Goal: Task Accomplishment & Management: Manage account settings

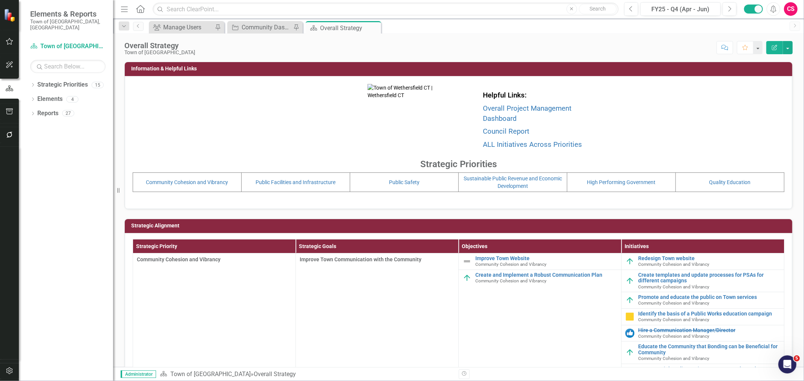
click at [6, 367] on button "button" at bounding box center [9, 372] width 17 height 16
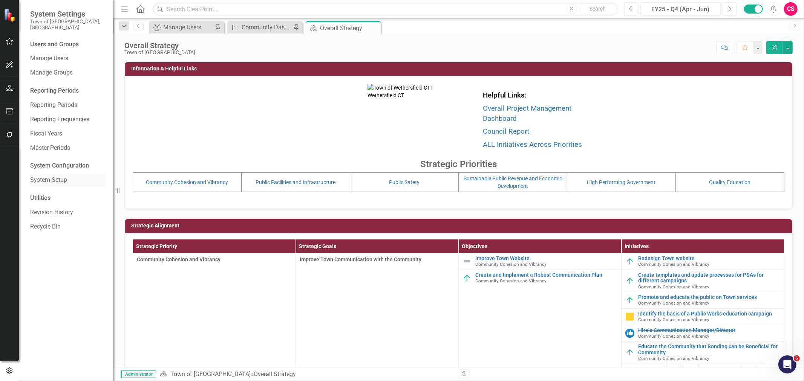
click at [53, 176] on link "System Setup" at bounding box center [67, 180] width 75 height 9
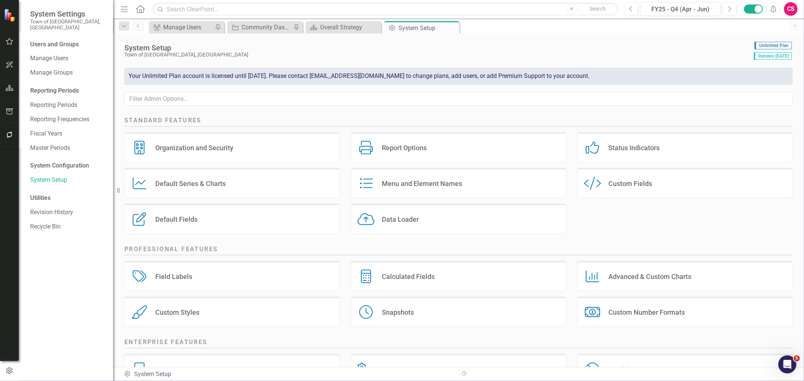
click at [597, 154] on icon "Status Indicators" at bounding box center [592, 148] width 17 height 14
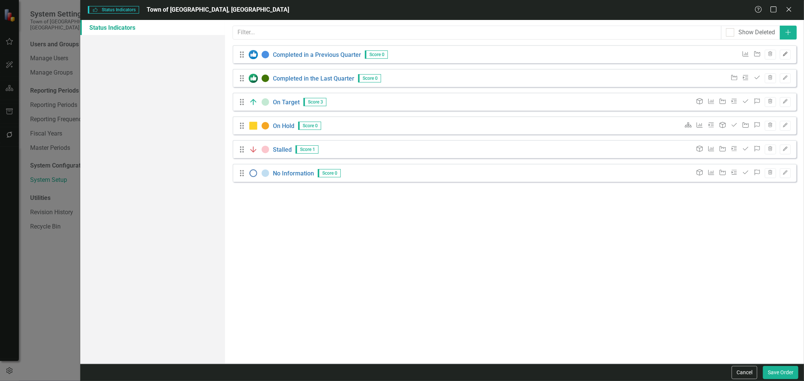
click at [780, 55] on button "Edit" at bounding box center [785, 55] width 11 height 10
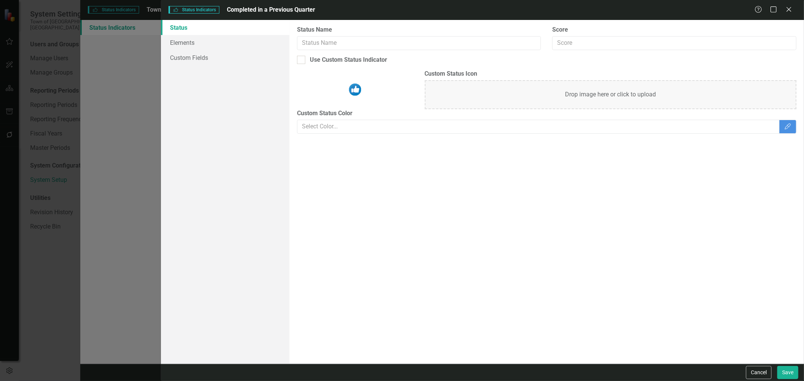
type input "Completed in a Previous Quarter"
checkbox input "true"
type input "#4a90e2"
click at [308, 123] on input "#4a90e2" at bounding box center [538, 127] width 482 height 14
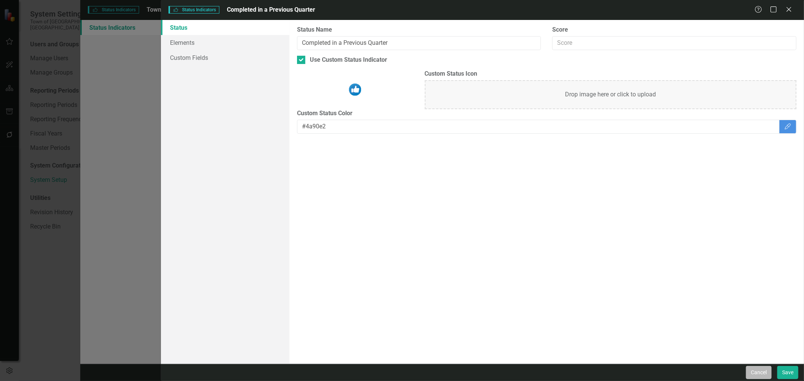
click at [747, 370] on button "Cancel" at bounding box center [759, 372] width 26 height 13
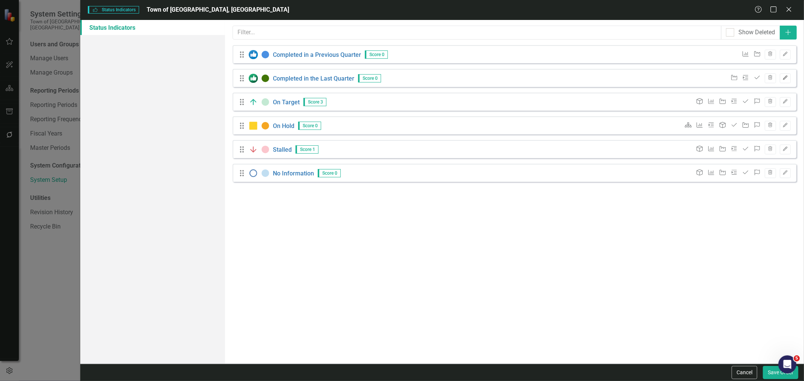
click at [782, 79] on icon "Edit" at bounding box center [785, 78] width 6 height 5
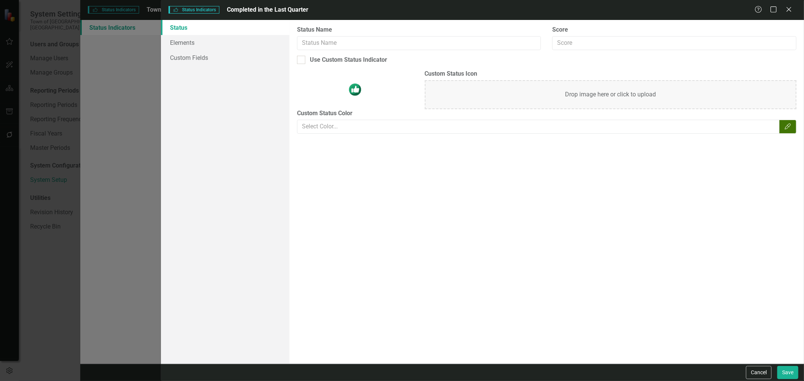
type input "Completed in the Last Quarter"
checkbox input "true"
type input "#417505"
click at [317, 129] on input "#417505" at bounding box center [538, 127] width 482 height 14
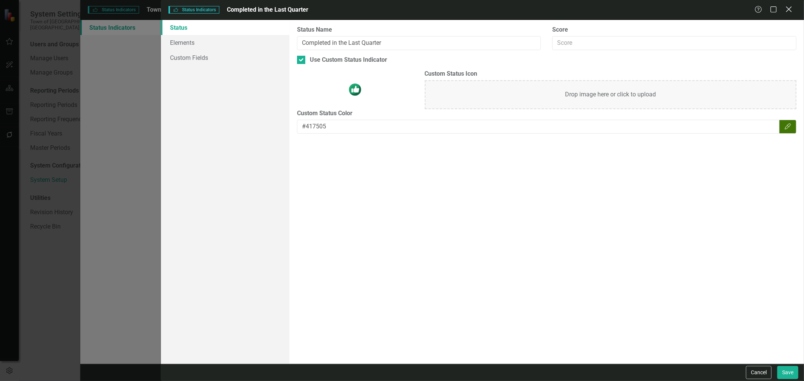
click at [789, 5] on div "Close" at bounding box center [788, 10] width 9 height 10
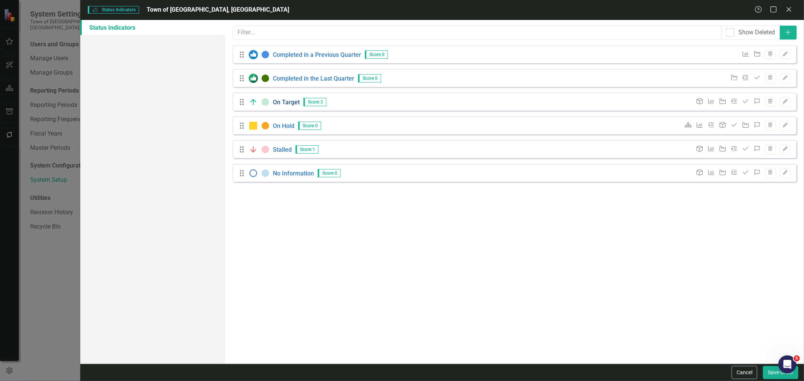
click at [285, 101] on link "On Target" at bounding box center [286, 102] width 27 height 8
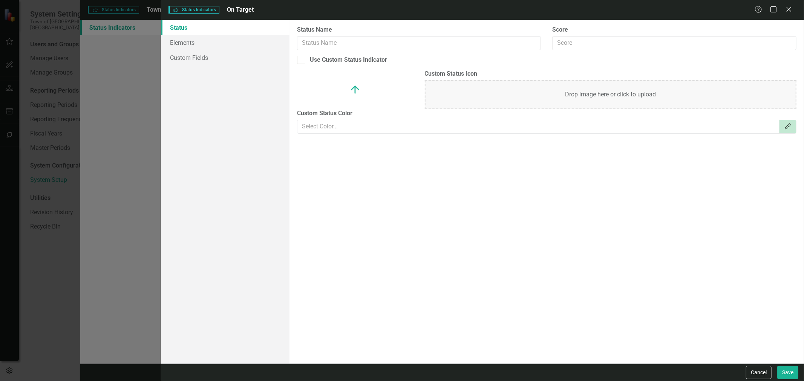
type input "On Target"
type input "3"
checkbox input "true"
type input "#C3E9D3"
click at [317, 123] on input "#C3E9D3" at bounding box center [538, 127] width 482 height 14
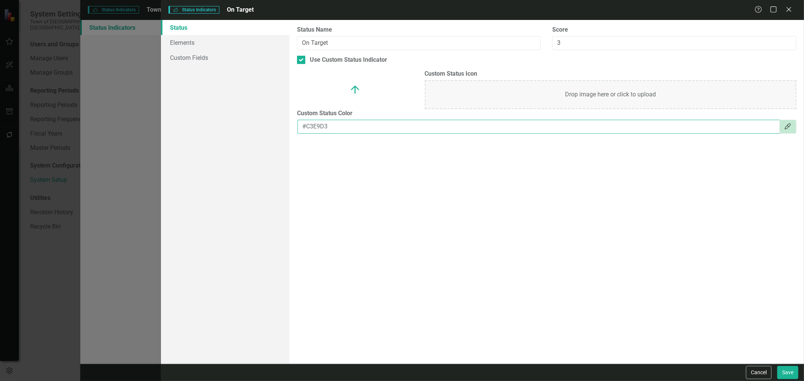
click at [317, 123] on input "#C3E9D3" at bounding box center [538, 127] width 482 height 14
click at [755, 370] on button "Cancel" at bounding box center [759, 372] width 26 height 13
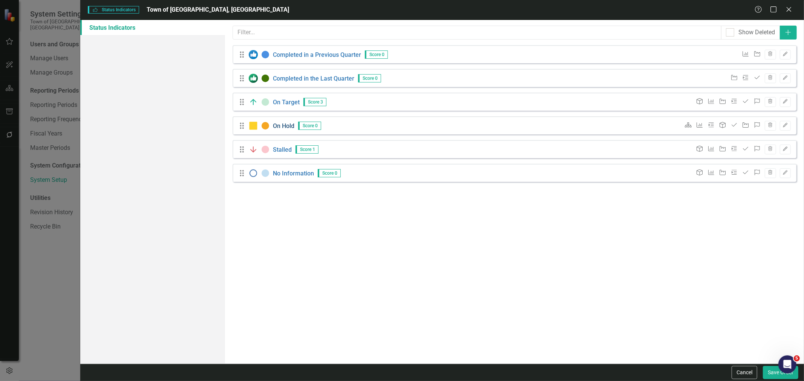
click at [291, 126] on link "On Hold" at bounding box center [283, 126] width 21 height 8
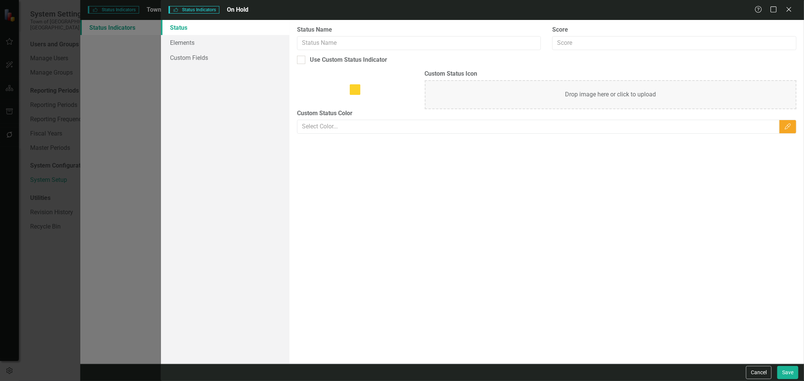
type input "On Hold"
checkbox input "true"
type input "#f5a623"
click at [318, 125] on input "#f5a623" at bounding box center [538, 127] width 482 height 14
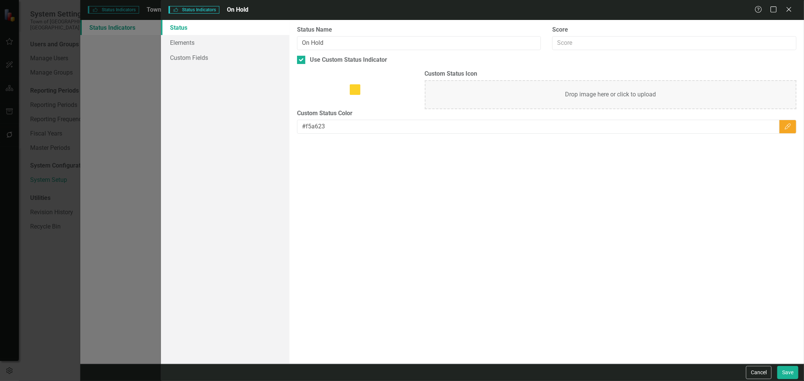
drag, startPoint x: 762, startPoint y: 376, endPoint x: 757, endPoint y: 376, distance: 5.7
click at [762, 375] on button "Cancel" at bounding box center [759, 372] width 26 height 13
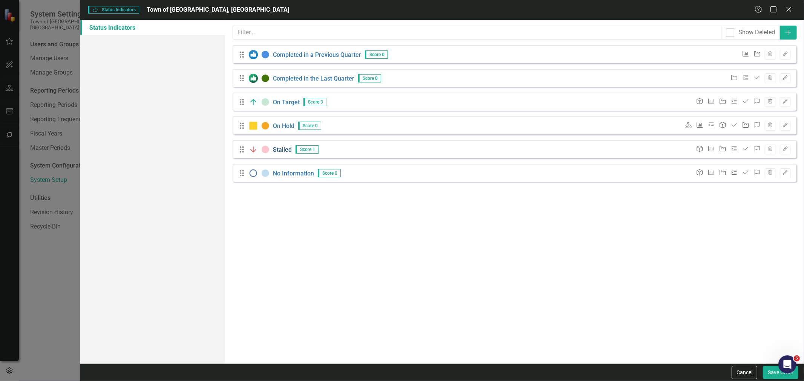
click at [285, 151] on link "Stalled" at bounding box center [282, 150] width 19 height 8
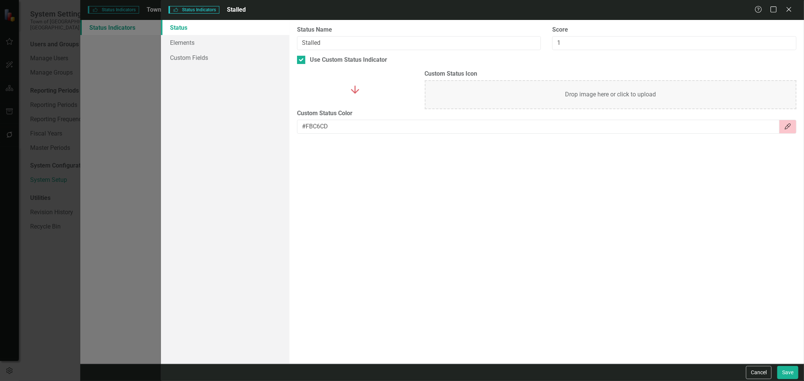
type input "Stalled"
type input "1"
checkbox input "true"
type input "#FBC6CD"
click at [314, 127] on input "#FBC6CD" at bounding box center [538, 127] width 482 height 14
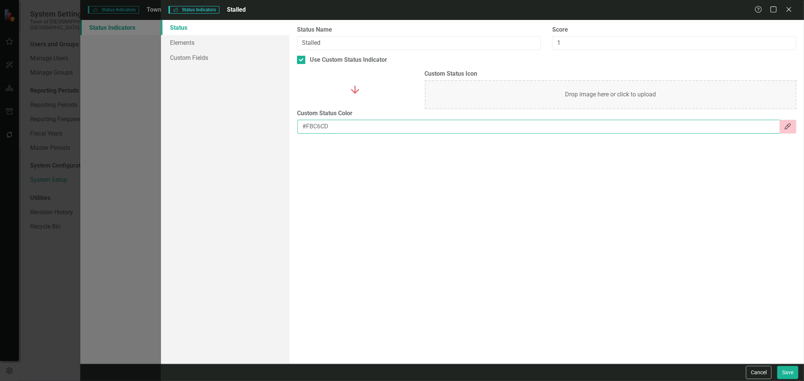
click at [314, 127] on input "#FBC6CD" at bounding box center [538, 127] width 482 height 14
click at [762, 370] on button "Cancel" at bounding box center [759, 372] width 26 height 13
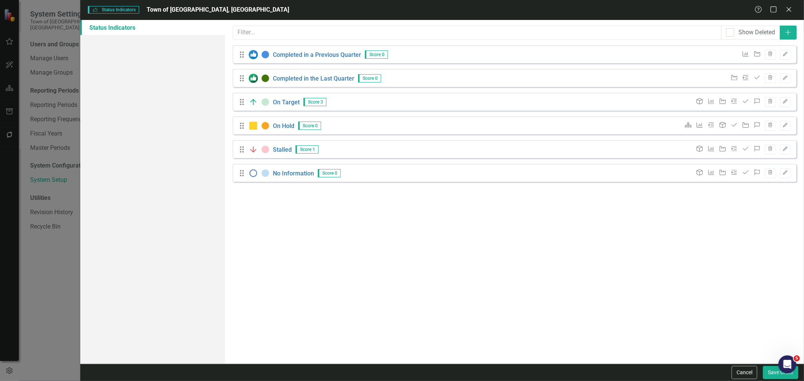
drag, startPoint x: 741, startPoint y: 369, endPoint x: 728, endPoint y: 361, distance: 14.9
click at [741, 370] on button "Cancel" at bounding box center [744, 372] width 26 height 13
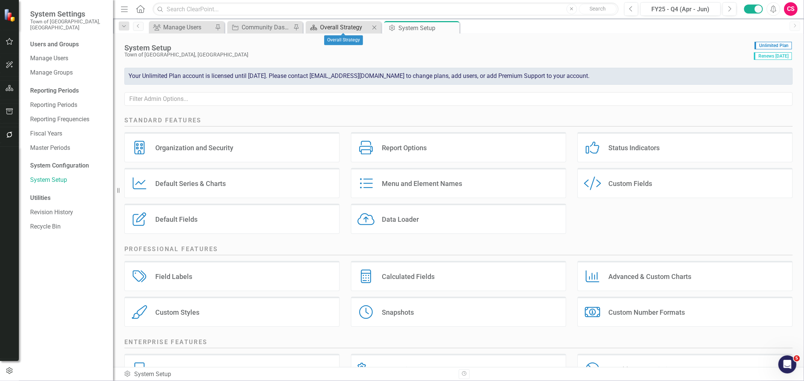
click at [324, 26] on div "Overall Strategy" at bounding box center [345, 27] width 50 height 9
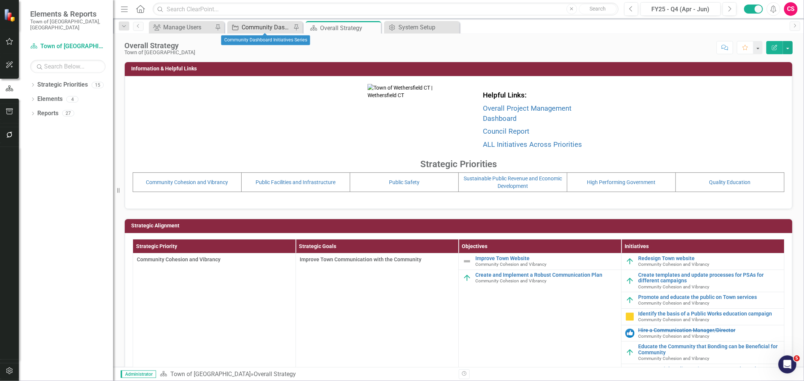
click at [276, 31] on div "Community Dashboard Initiatives Series" at bounding box center [267, 27] width 50 height 9
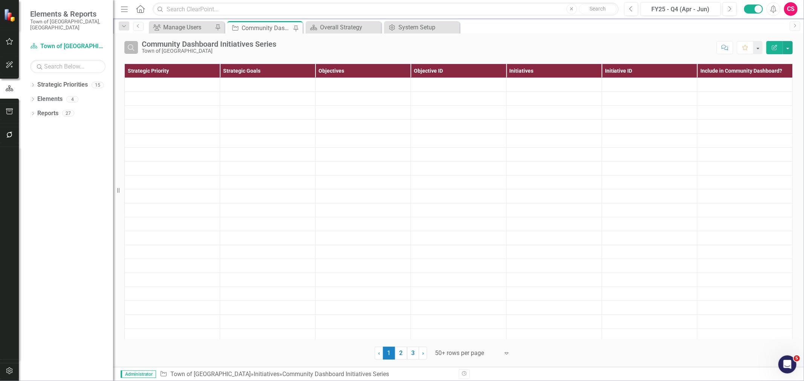
click at [137, 52] on button "Search" at bounding box center [131, 47] width 14 height 13
click at [182, 51] on input "text" at bounding box center [427, 48] width 571 height 14
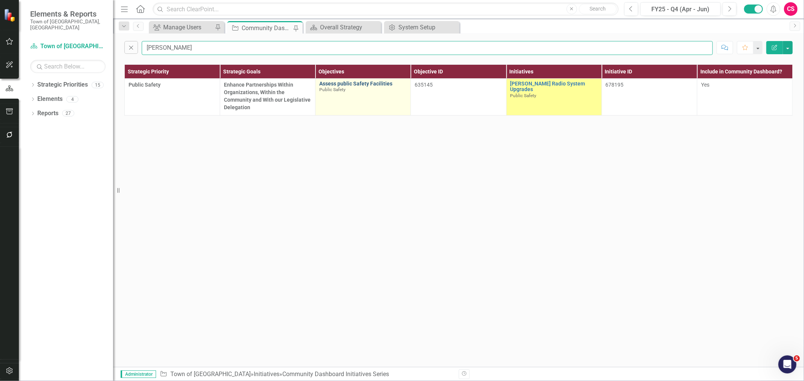
type input "[PERSON_NAME]"
click at [348, 84] on link "Assess public Safety Facilities" at bounding box center [362, 84] width 87 height 6
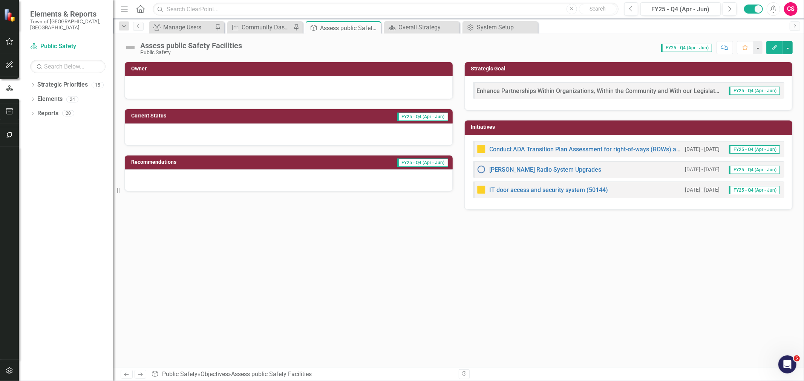
click at [369, 229] on div "Owner Current Status FY25 - Q4 (Apr - Jun) Recommendations FY25 - Q4 (Apr - Jun…" at bounding box center [458, 215] width 691 height 306
